Goal: Task Accomplishment & Management: Manage account settings

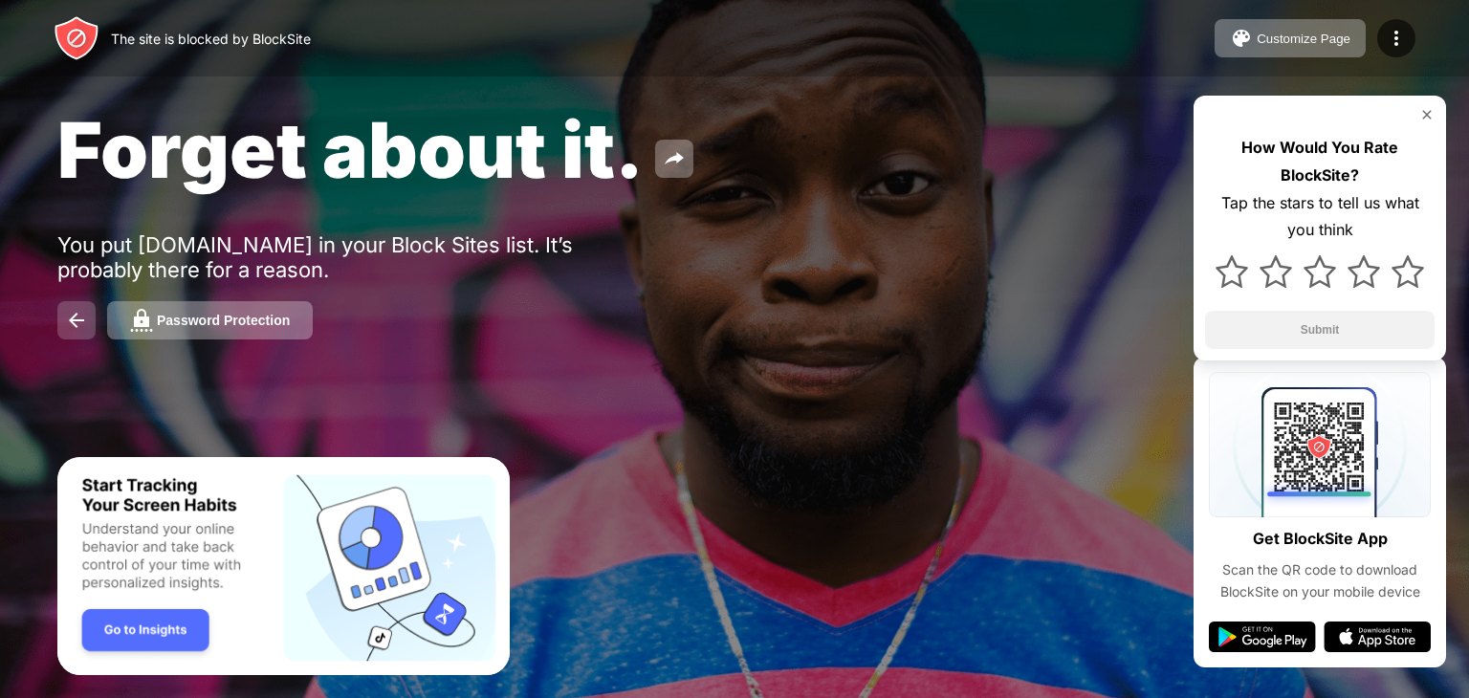
click at [68, 317] on img at bounding box center [76, 320] width 23 height 23
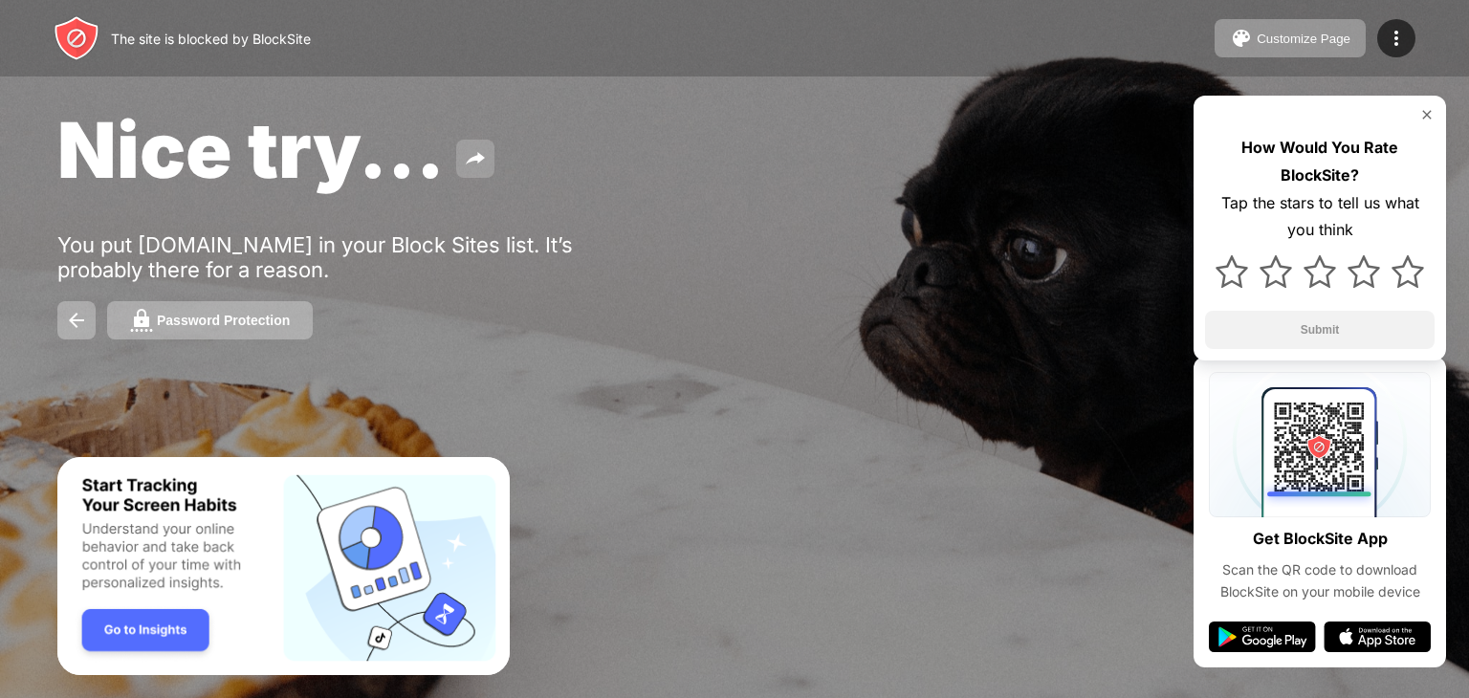
click at [483, 173] on button at bounding box center [475, 159] width 38 height 38
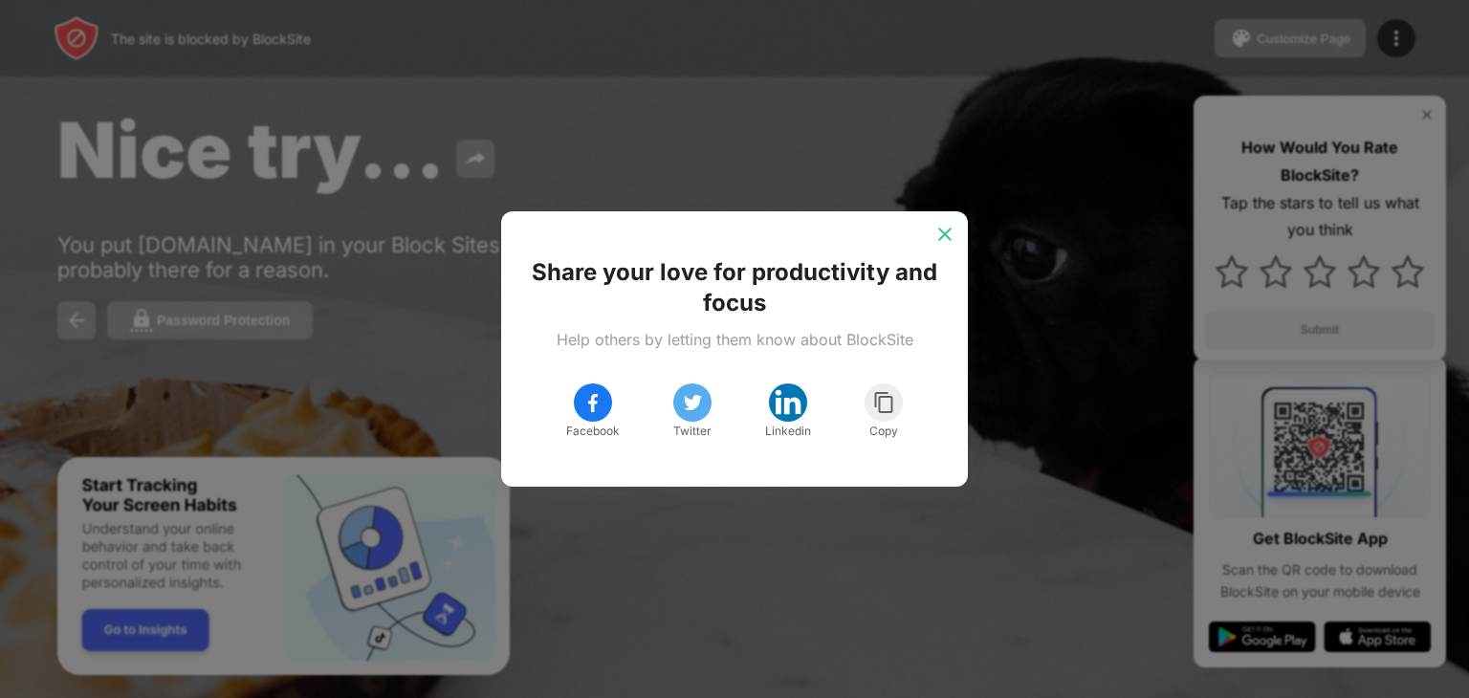
click at [948, 228] on img at bounding box center [944, 234] width 19 height 19
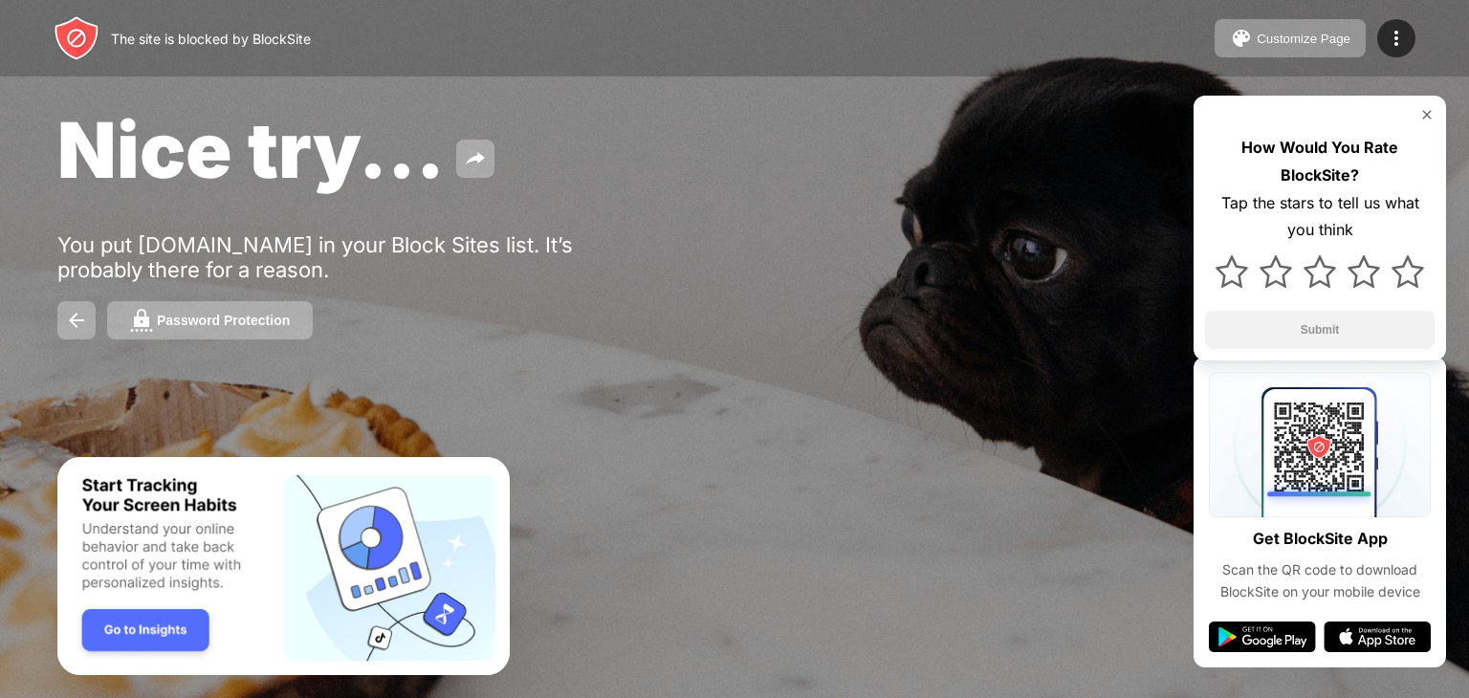
click at [120, 634] on img "Banner Message" at bounding box center [283, 566] width 452 height 219
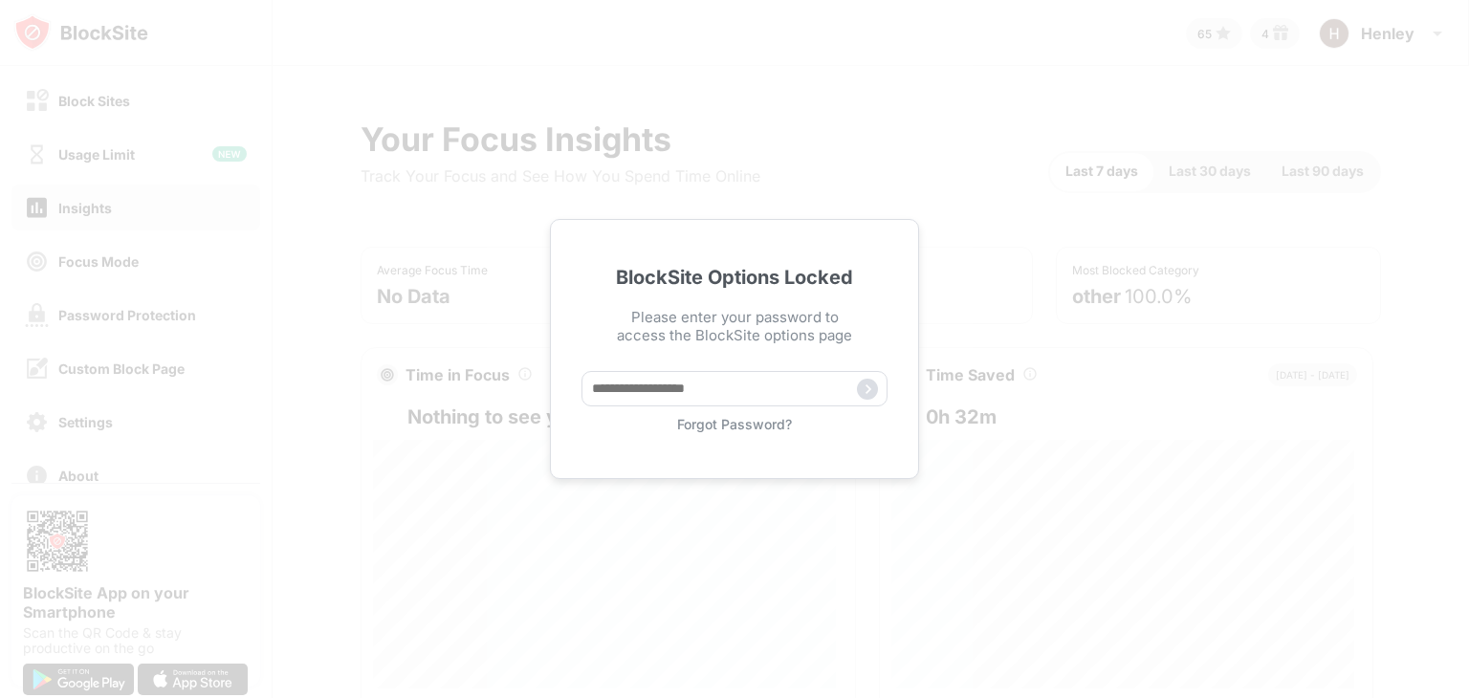
click at [957, 274] on div "BlockSite Options Locked Please enter your password to access the BlockSite opt…" at bounding box center [734, 349] width 1469 height 698
